Goal: Task Accomplishment & Management: Use online tool/utility

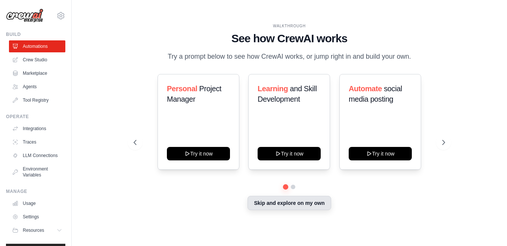
click at [305, 204] on button "Skip and explore on my own" at bounding box center [288, 203] width 83 height 14
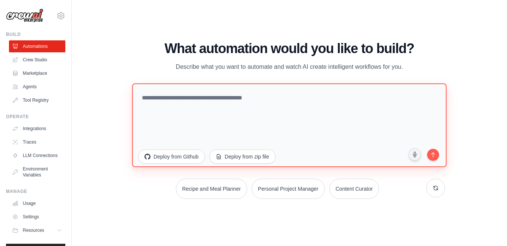
click at [268, 109] on textarea at bounding box center [289, 125] width 314 height 84
paste textarea "**********"
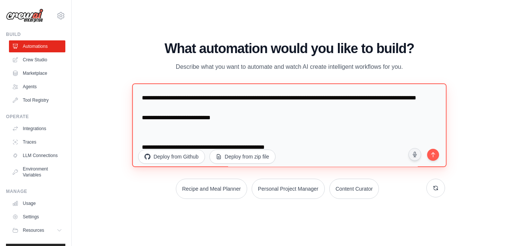
scroll to position [2332, 0]
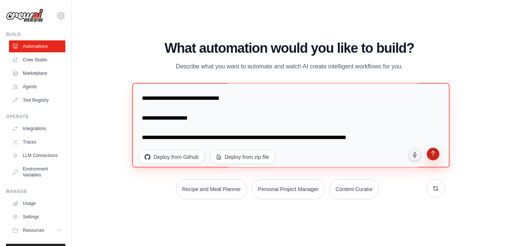
type textarea "**********"
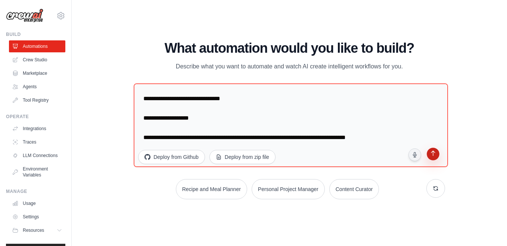
click at [431, 154] on icon "submit" at bounding box center [432, 153] width 7 height 7
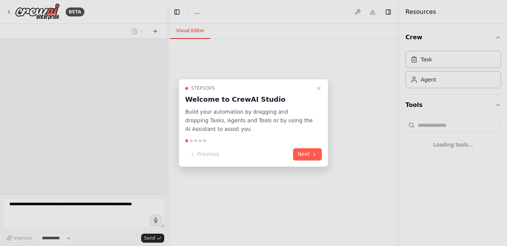
select select "****"
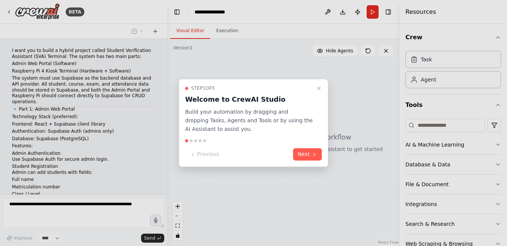
scroll to position [643, 0]
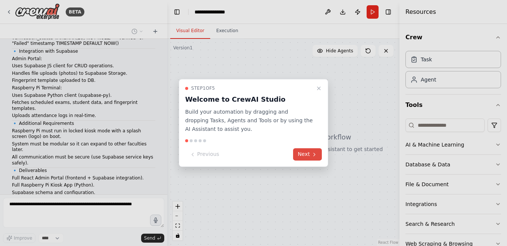
click at [308, 157] on button "Next" at bounding box center [307, 154] width 29 height 12
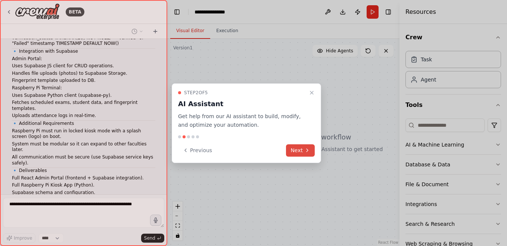
click at [308, 157] on div "Step 2 of 5 AI Assistant Get help from our AI assistant to build, modify, and o…" at bounding box center [246, 122] width 149 height 79
click at [305, 154] on button "Next" at bounding box center [300, 150] width 29 height 12
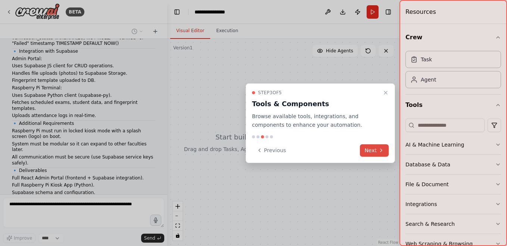
click at [367, 150] on button "Next" at bounding box center [374, 150] width 29 height 12
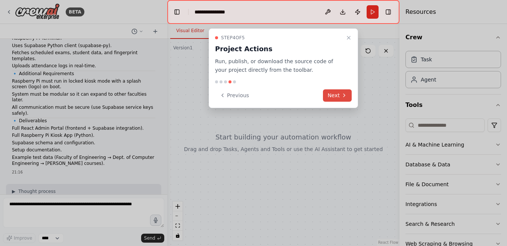
click at [329, 94] on button "Next" at bounding box center [337, 95] width 29 height 12
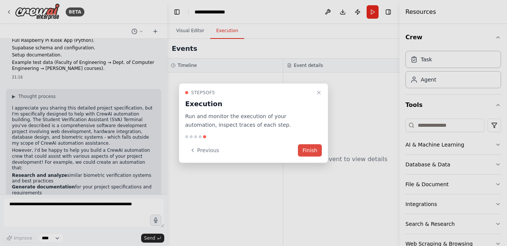
click at [312, 150] on button "Finish" at bounding box center [310, 150] width 24 height 12
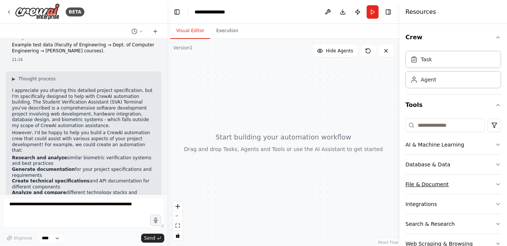
scroll to position [20, 0]
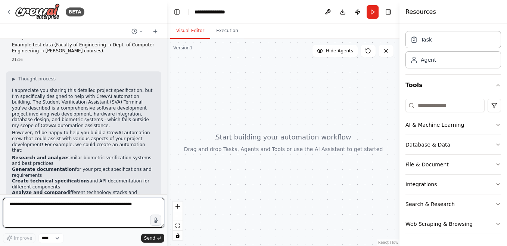
click at [117, 204] on textarea at bounding box center [83, 212] width 161 height 30
type textarea "**"
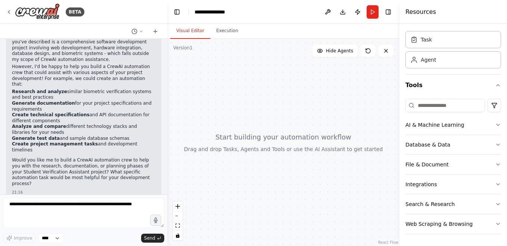
scroll to position [876, 0]
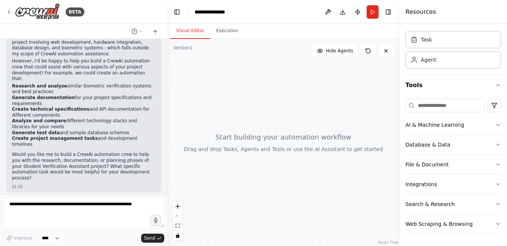
click at [29, 198] on div "no 21:17" at bounding box center [83, 208] width 155 height 21
click at [363, 125] on div at bounding box center [283, 142] width 232 height 207
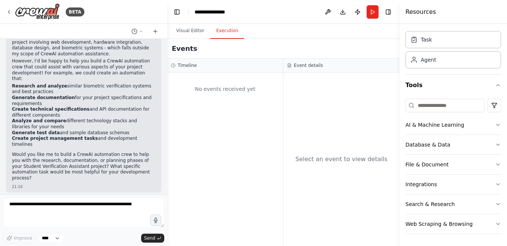
click at [222, 31] on button "Execution" at bounding box center [227, 31] width 34 height 16
